Goal: Book appointment/travel/reservation

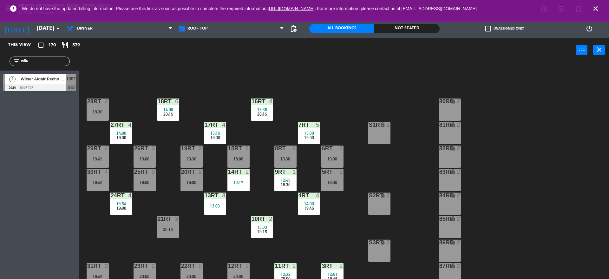
drag, startPoint x: 40, startPoint y: 17, endPoint x: 31, endPoint y: 21, distance: 9.7
click at [31, 21] on div "error We do not have the updated billing information. Please use this link as s…" at bounding box center [304, 11] width 609 height 22
click at [37, 36] on div "[DATE] [DATE] arrow_drop_down" at bounding box center [31, 28] width 63 height 19
click at [37, 33] on input "[DATE]" at bounding box center [71, 28] width 74 height 13
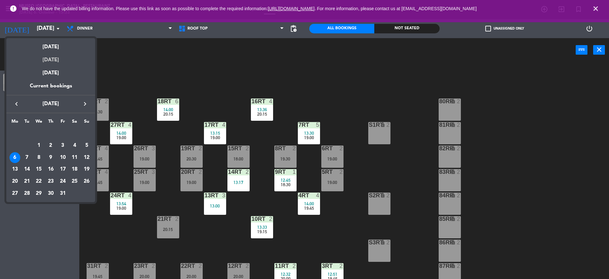
click at [47, 57] on div "[DATE]" at bounding box center [50, 57] width 89 height 13
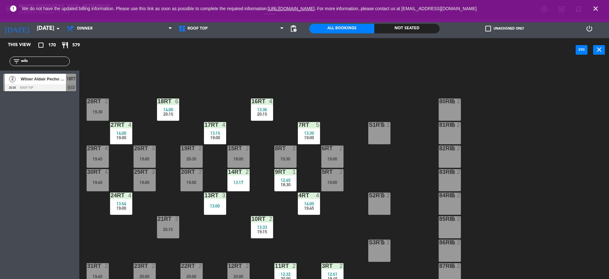
type input "[DATE]"
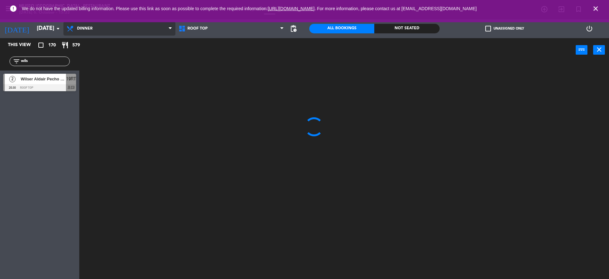
click at [101, 30] on span "Dinner" at bounding box center [119, 29] width 112 height 14
click at [88, 56] on ng-component "menu [GEOGRAPHIC_DATA] - Restaurant [DATE] 6. October - 15:33 My bookings Floor…" at bounding box center [304, 140] width 609 height 280
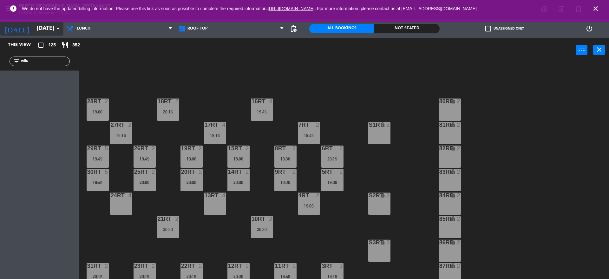
click at [51, 33] on input "[DATE]" at bounding box center [71, 28] width 74 height 13
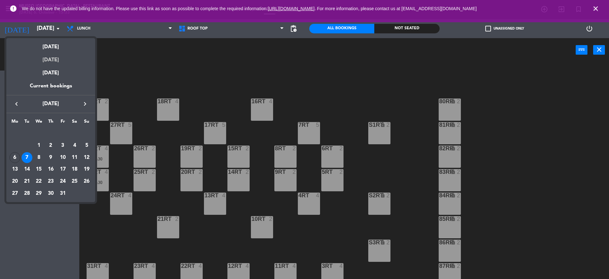
click at [55, 58] on div "[DATE]" at bounding box center [50, 57] width 89 height 13
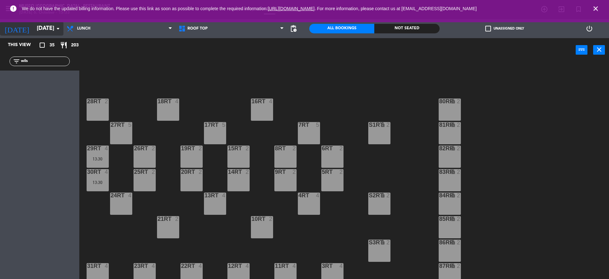
click at [40, 32] on input "[DATE]" at bounding box center [71, 28] width 74 height 13
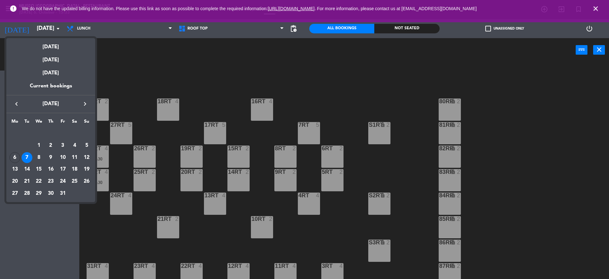
click at [122, 58] on div at bounding box center [304, 139] width 609 height 279
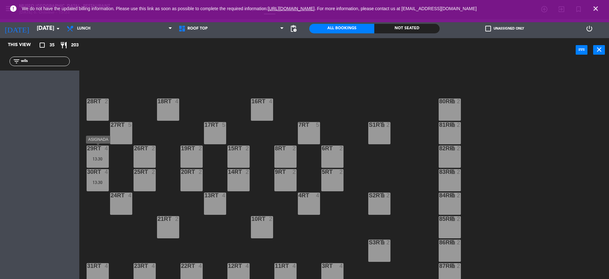
click at [104, 150] on div "4" at bounding box center [108, 148] width 10 height 6
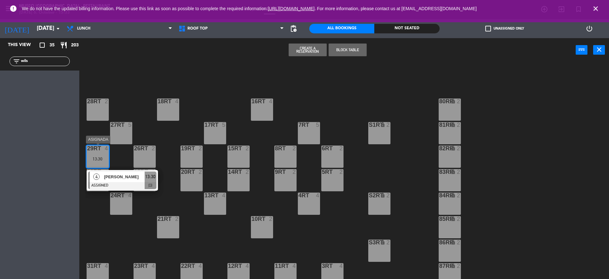
click at [121, 182] on div at bounding box center [122, 185] width 68 height 7
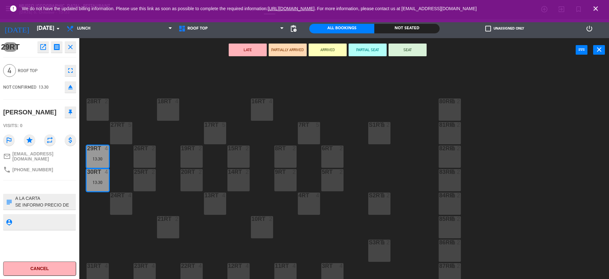
click at [169, 163] on div "18RT 4 16RT 4 28RT 2 80RR lock 2 27RT 5 7RT 5 S1RT lock 2 17RT 5 81RR lock 2 29…" at bounding box center [347, 171] width 524 height 217
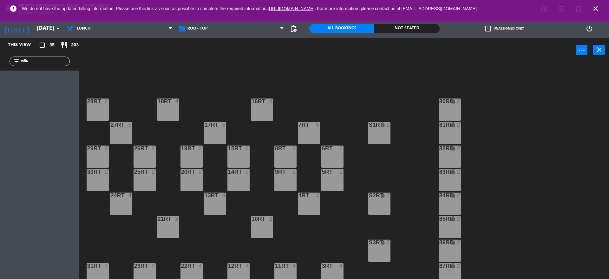
click at [250, 145] on div "2" at bounding box center [249, 148] width 10 height 6
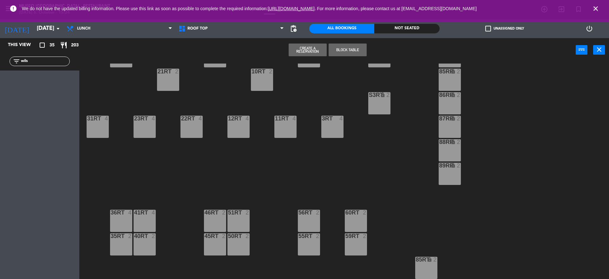
scroll to position [263, 0]
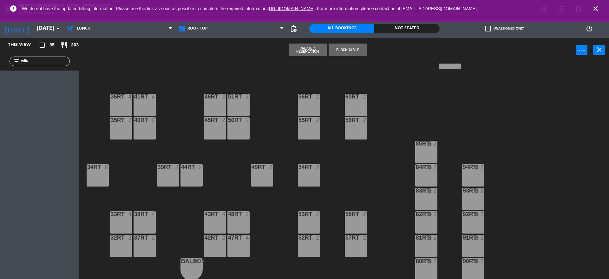
click at [250, 145] on div "18RT 4 16RT 4 28RT 2 80RR lock 2 27RT 5 7RT 5 S1RT lock 2 17RT 5 81RR lock 2 29…" at bounding box center [347, 171] width 524 height 217
